Goal: Ask a question

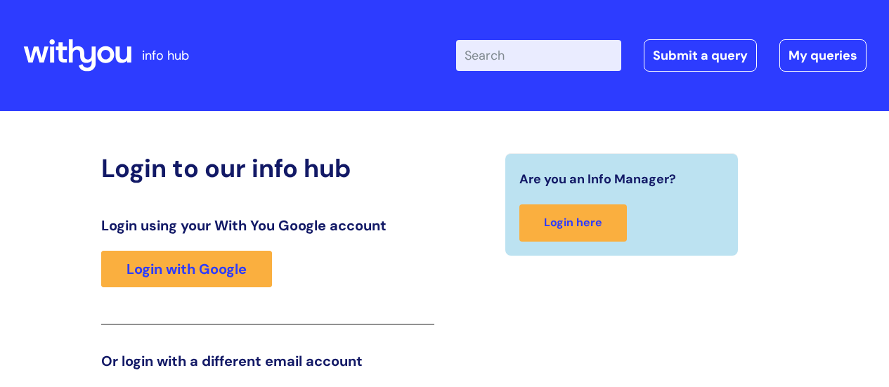
scroll to position [214, 0]
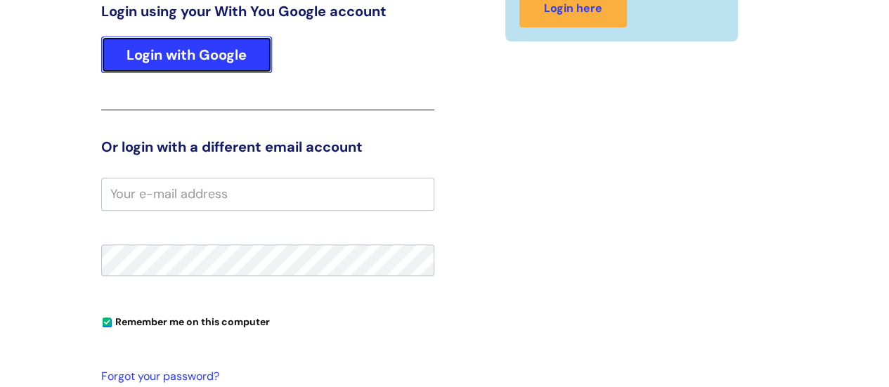
click at [146, 48] on link "Login with Google" at bounding box center [186, 55] width 171 height 37
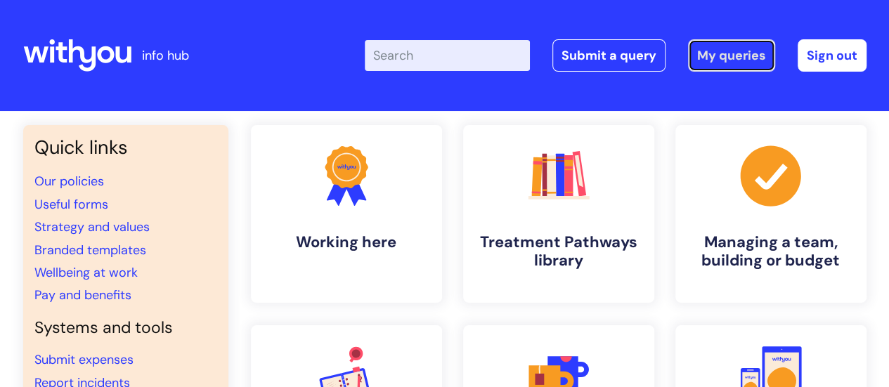
click at [744, 64] on link "My queries" at bounding box center [731, 55] width 87 height 32
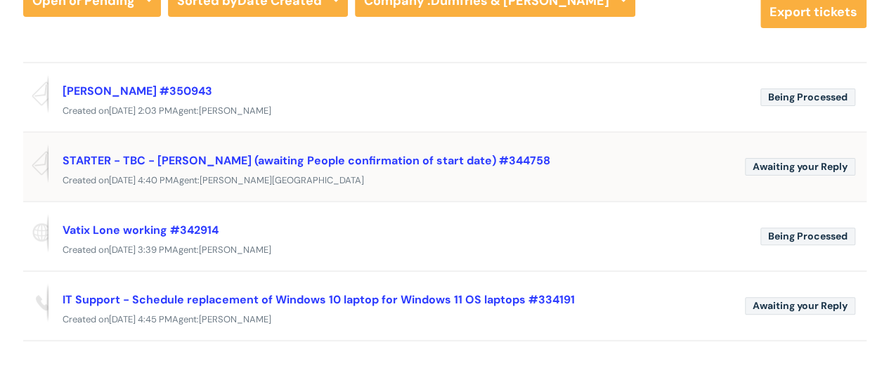
scroll to position [211, 0]
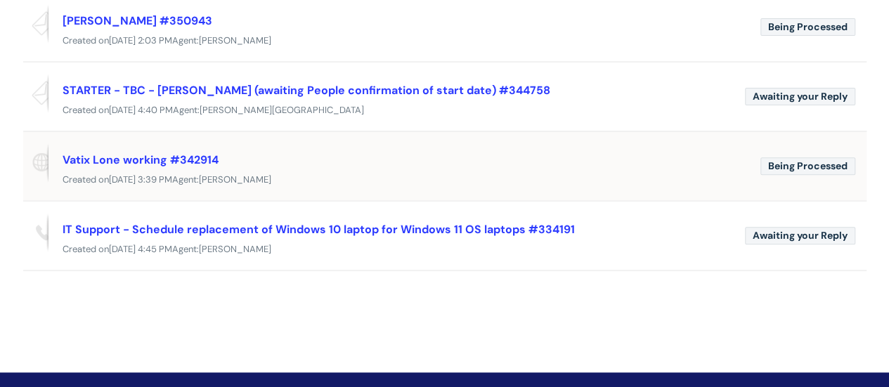
click at [358, 172] on div "Created on Thu, 14 Aug at 3:39 PM Agent: Cynthia Kinduelo" at bounding box center [444, 180] width 843 height 18
click at [567, 163] on div "Vatix Lone working #342914" at bounding box center [406, 159] width 687 height 22
click at [177, 153] on link "Vatix Lone working #342914" at bounding box center [141, 159] width 156 height 15
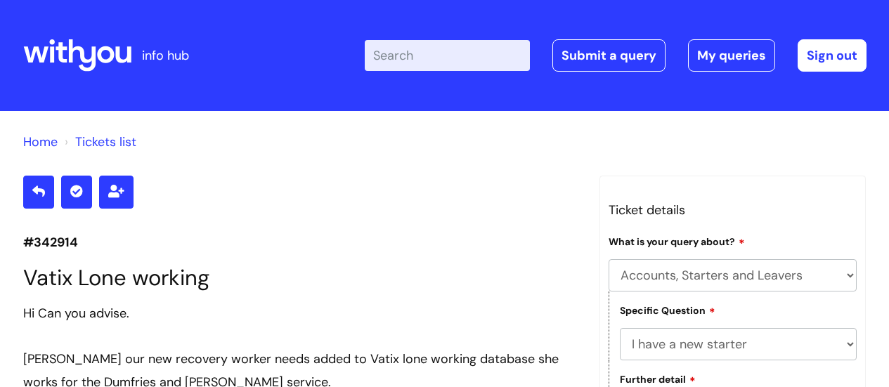
select select "Accounts, Starters and Leavers"
select select "I have a new starter"
select select "Something else"
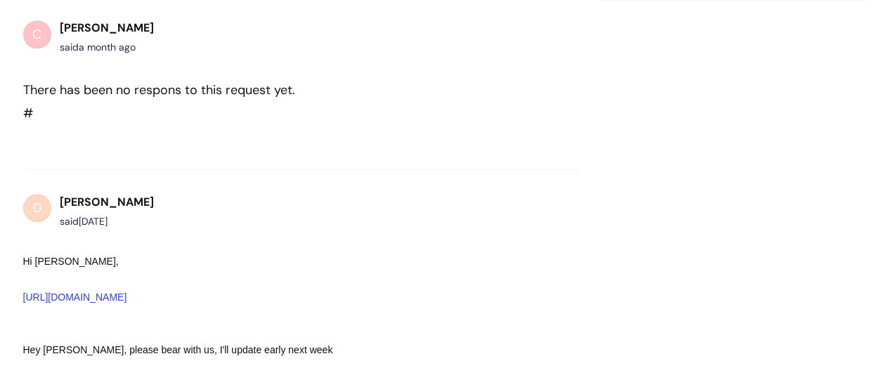
scroll to position [583, 0]
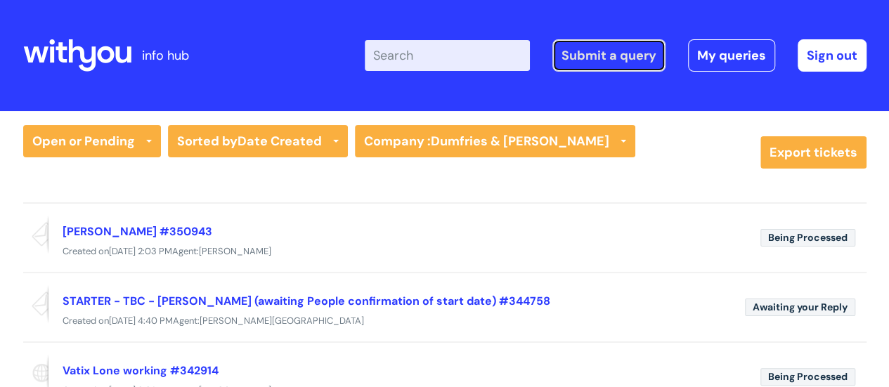
click at [621, 62] on link "Submit a query" at bounding box center [608, 55] width 113 height 32
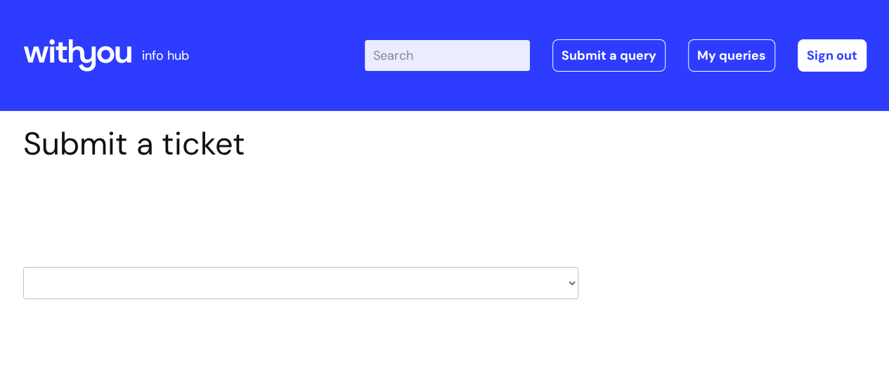
scroll to position [141, 0]
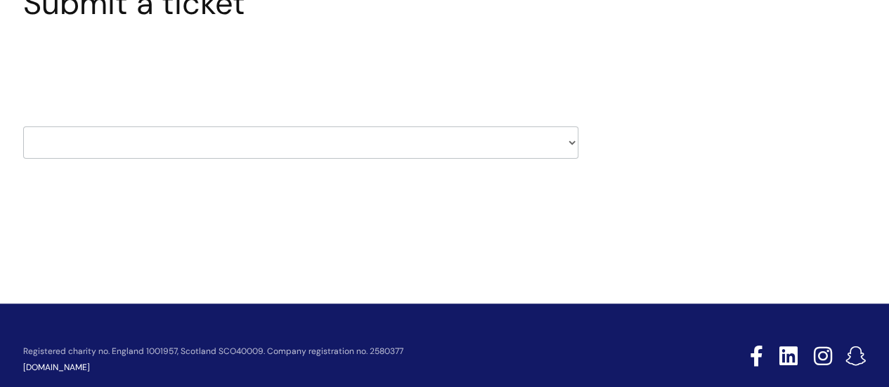
click at [267, 131] on select "HR / People IT and Support Clinical Drug Alerts Finance Accounts Data Support T…" at bounding box center [300, 142] width 555 height 32
select select "systems"
click at [23, 126] on select "HR / People IT and Support Clinical Drug Alerts Finance Accounts Data Support T…" at bounding box center [300, 142] width 555 height 32
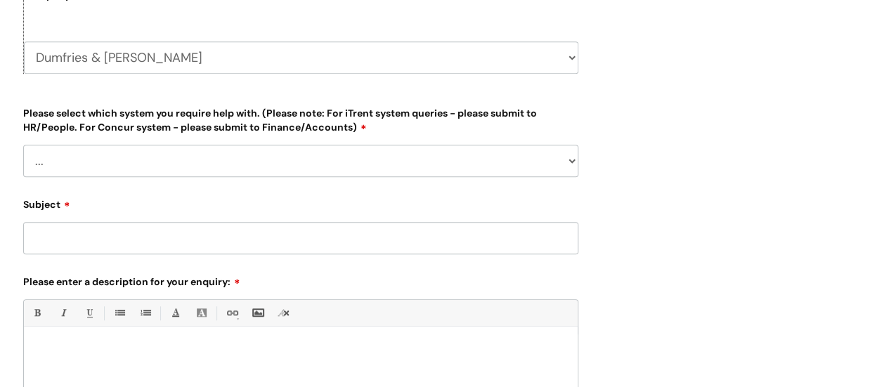
scroll to position [422, 0]
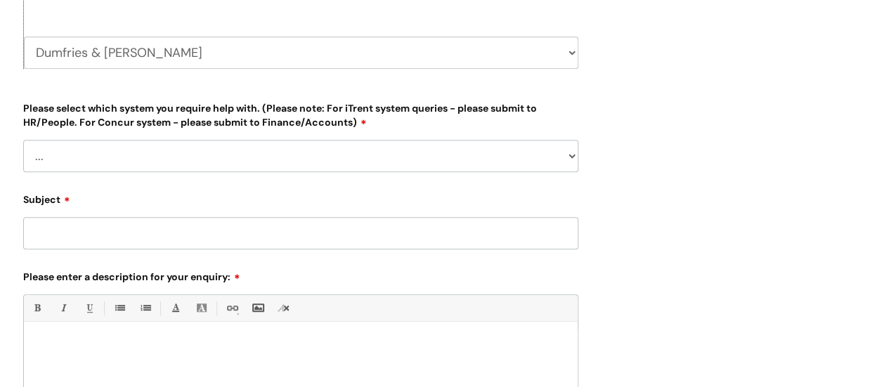
click at [188, 235] on input "Subject" at bounding box center [300, 233] width 555 height 32
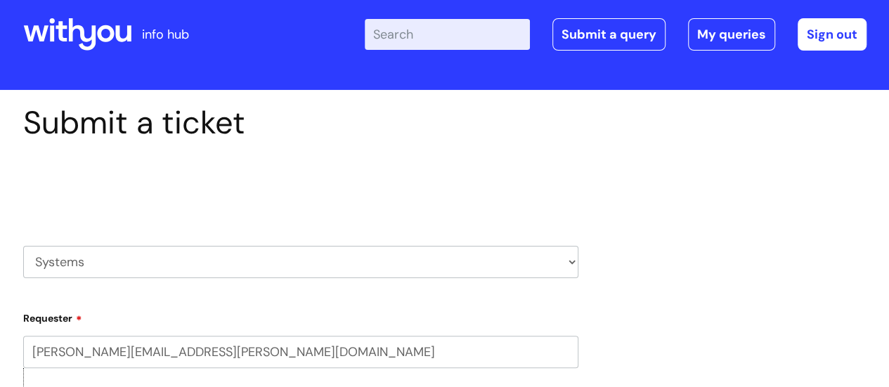
scroll to position [0, 0]
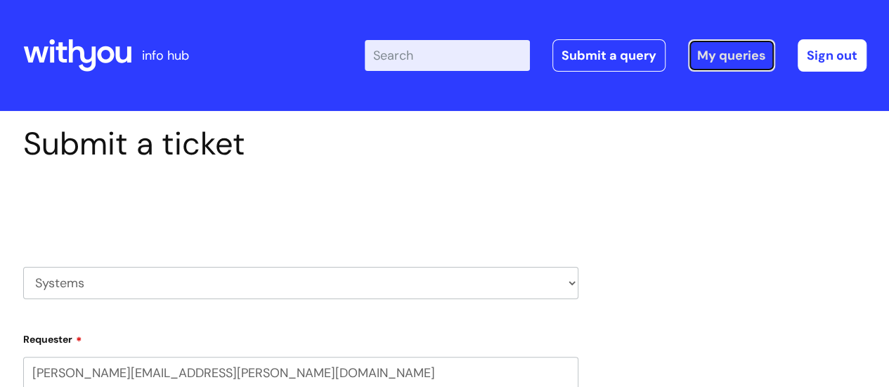
click at [749, 60] on link "My queries" at bounding box center [731, 55] width 87 height 32
